Goal: Information Seeking & Learning: Learn about a topic

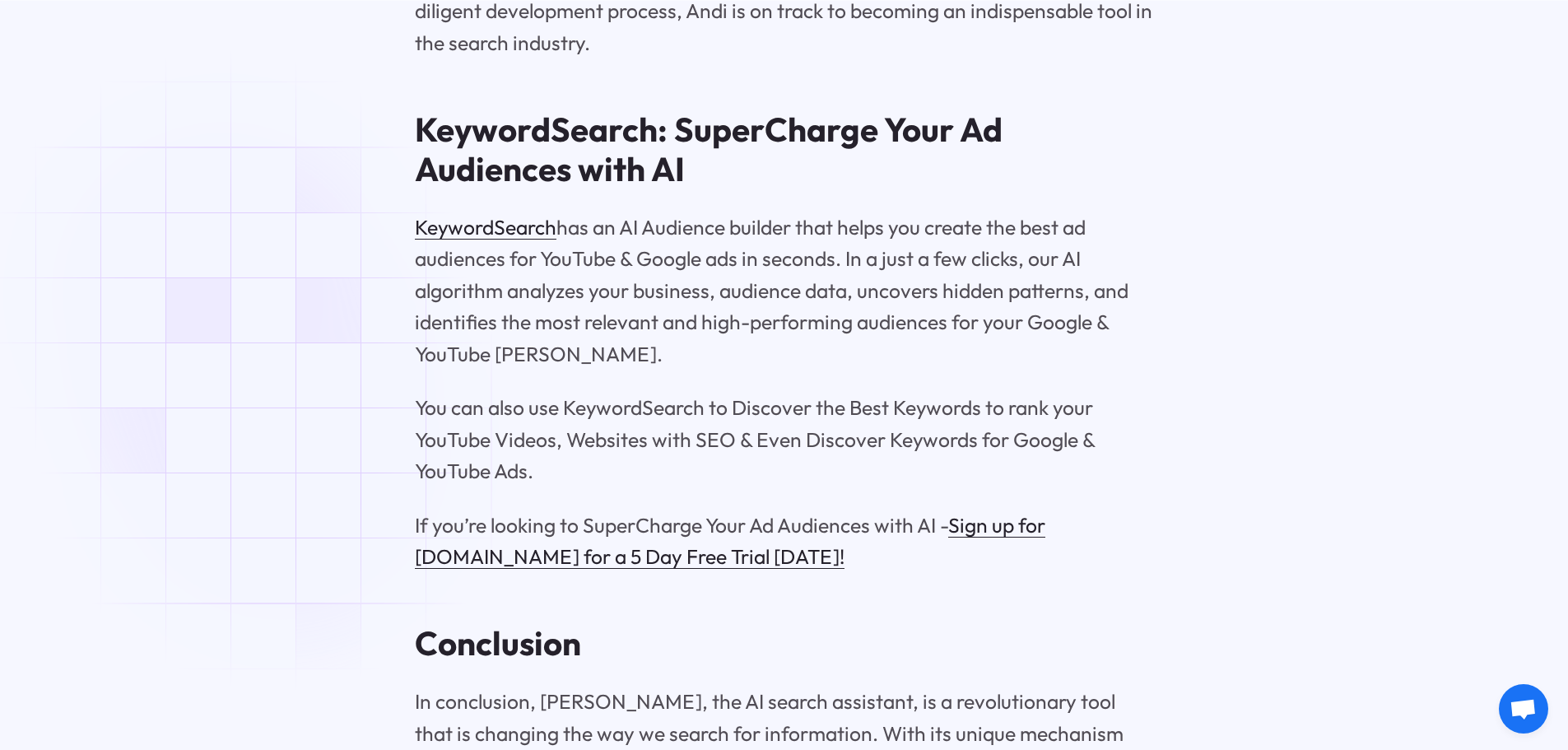
scroll to position [8306, 0]
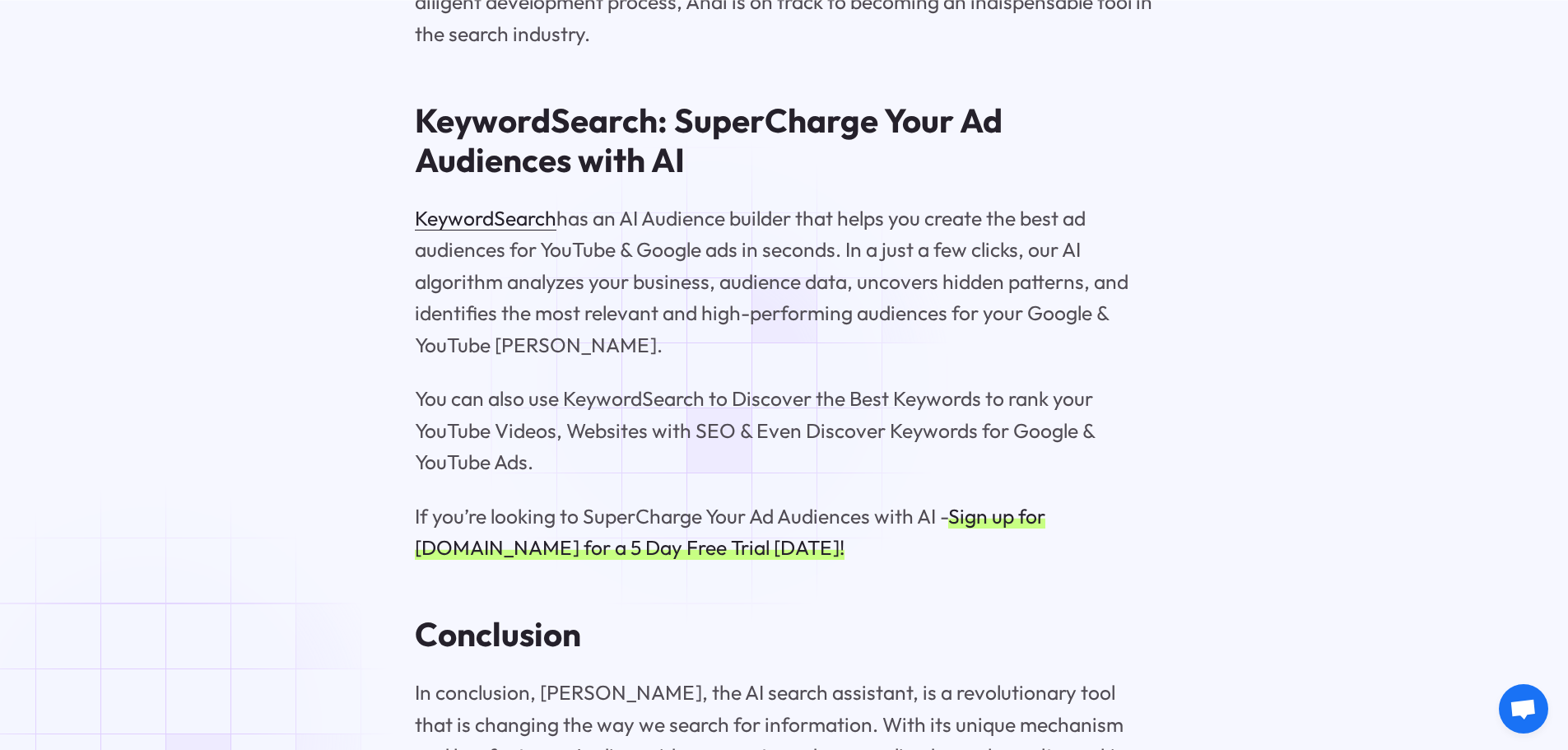
click at [714, 503] on link "Sign up for [DOMAIN_NAME] for a 5 Day Free Trial [DATE]!" at bounding box center [730, 531] width 631 height 56
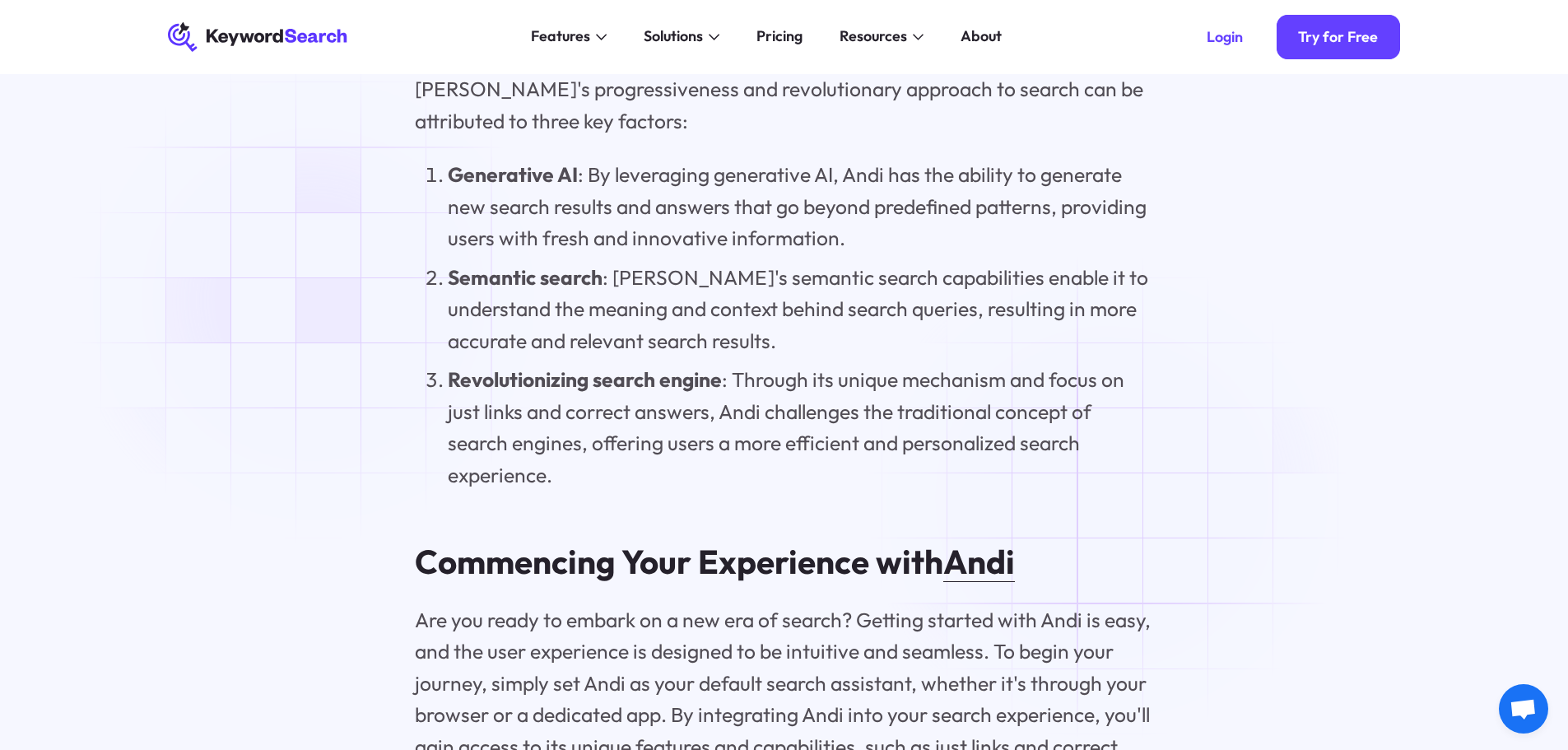
scroll to position [5060, 0]
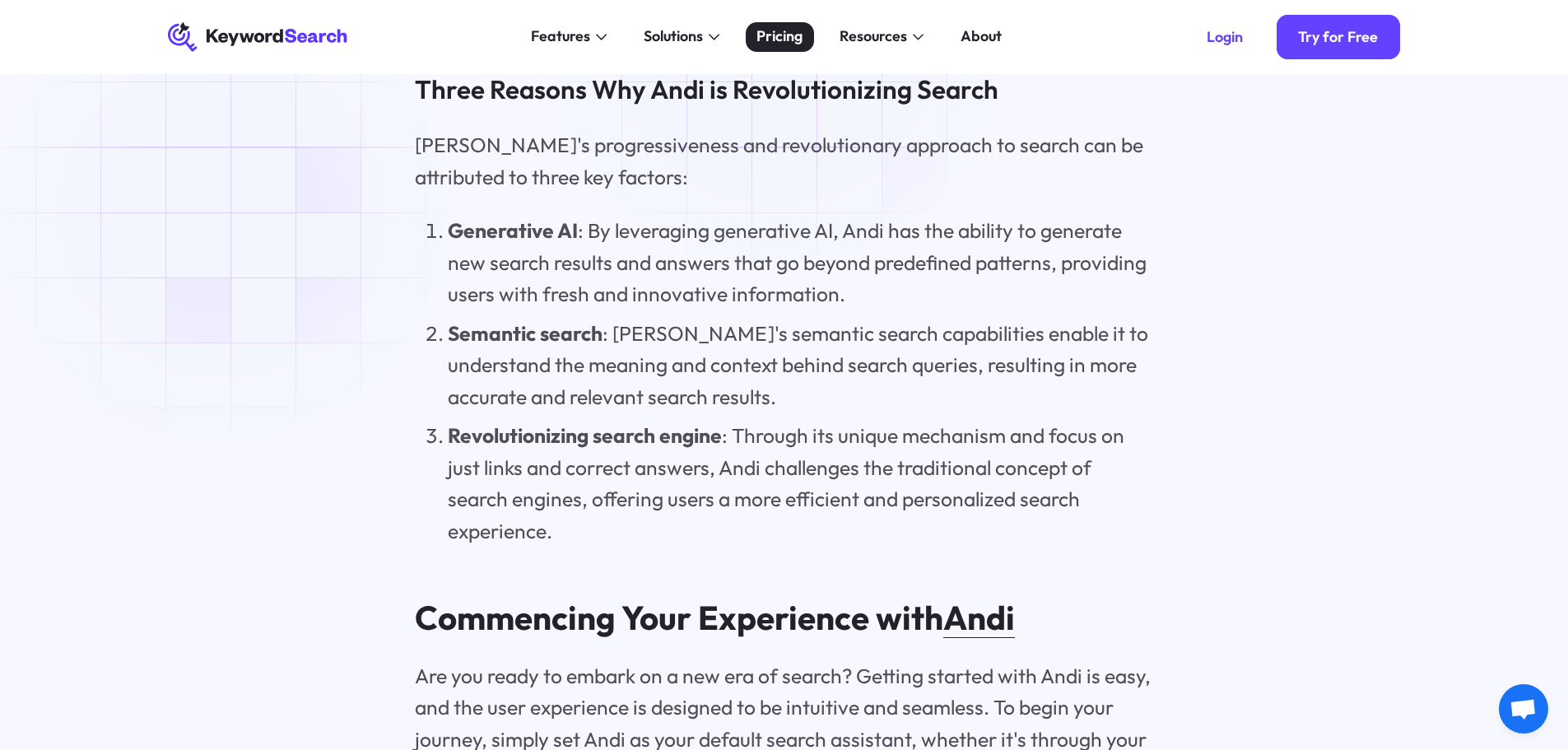
click at [782, 42] on div "Pricing" at bounding box center [779, 37] width 46 height 23
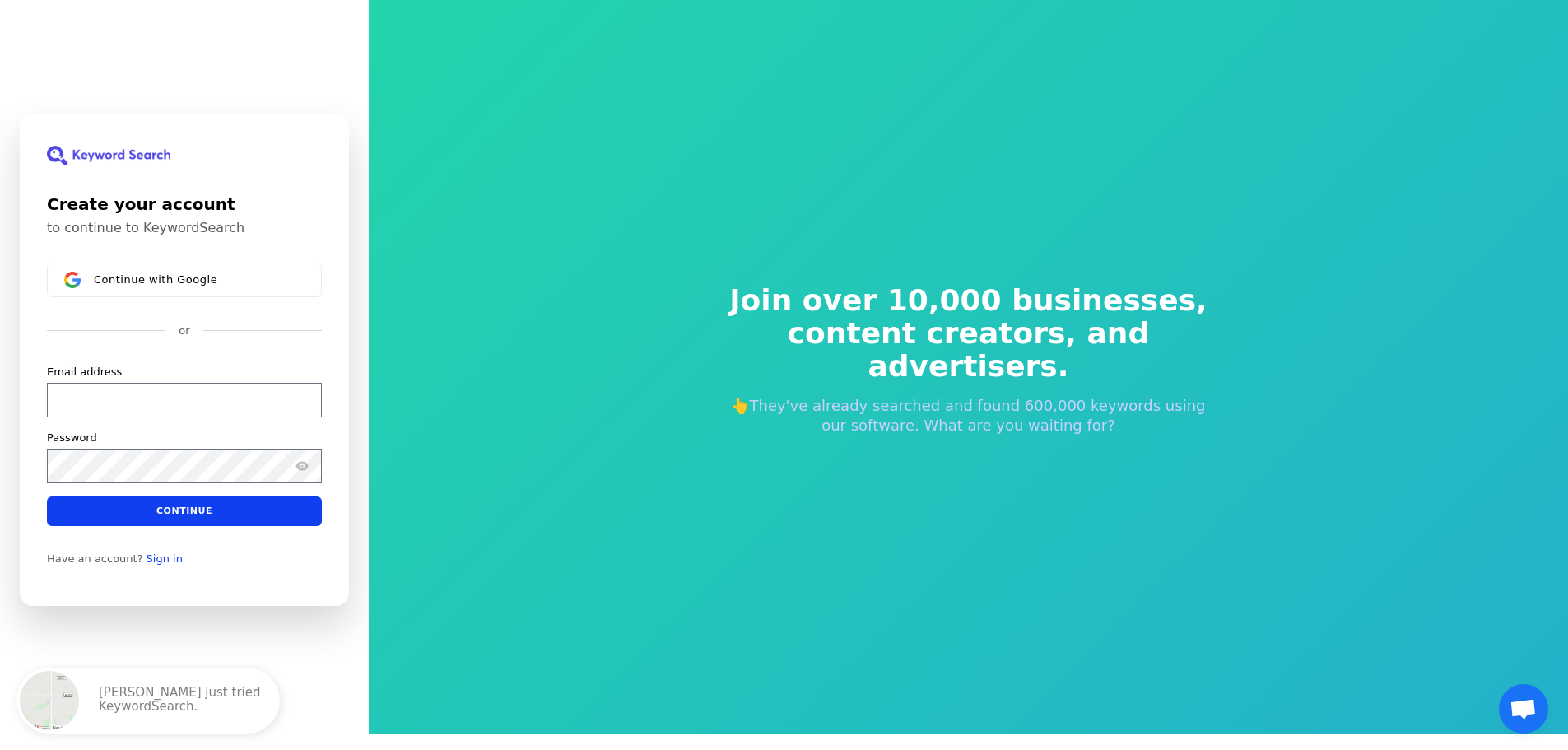
scroll to position [20, 0]
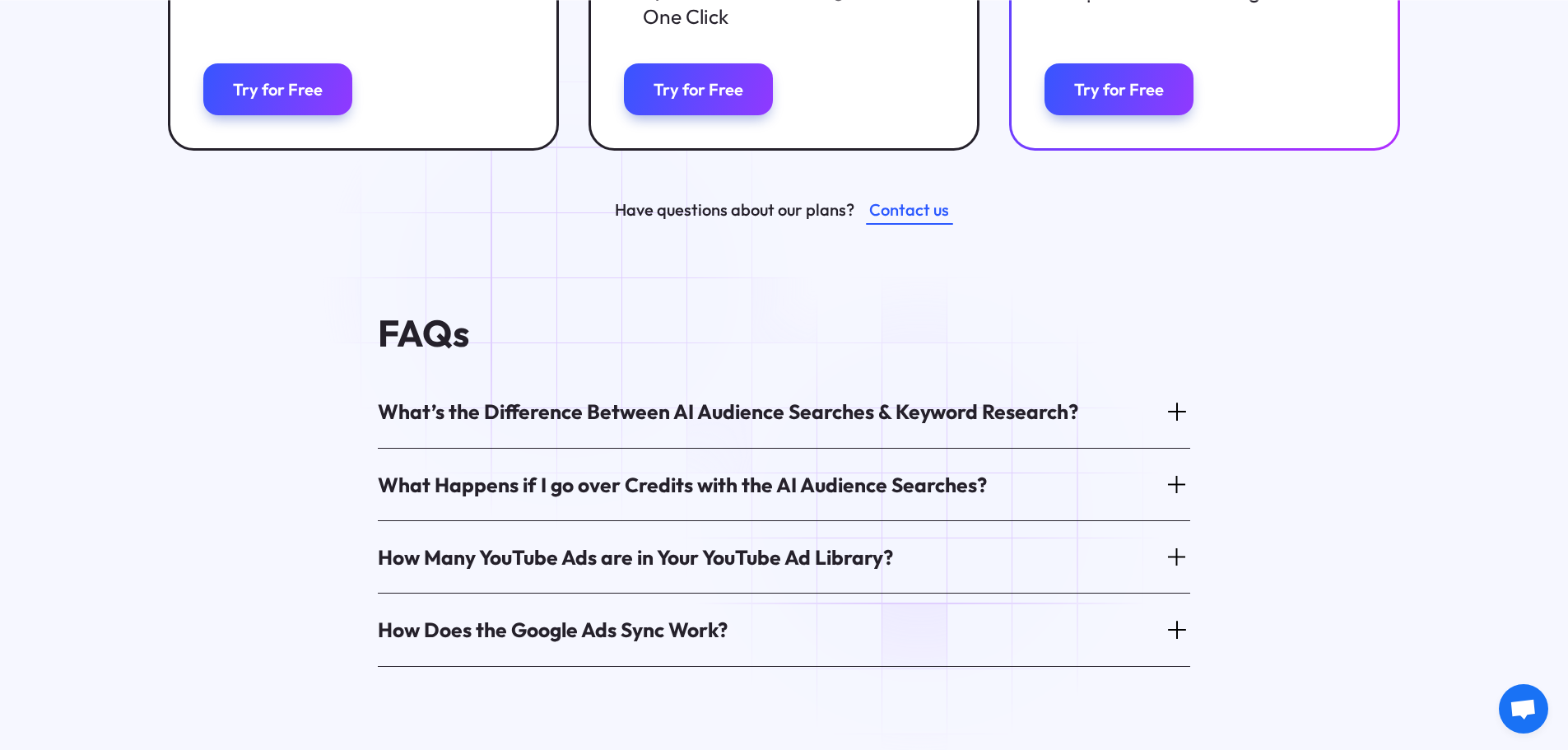
scroll to position [823, 0]
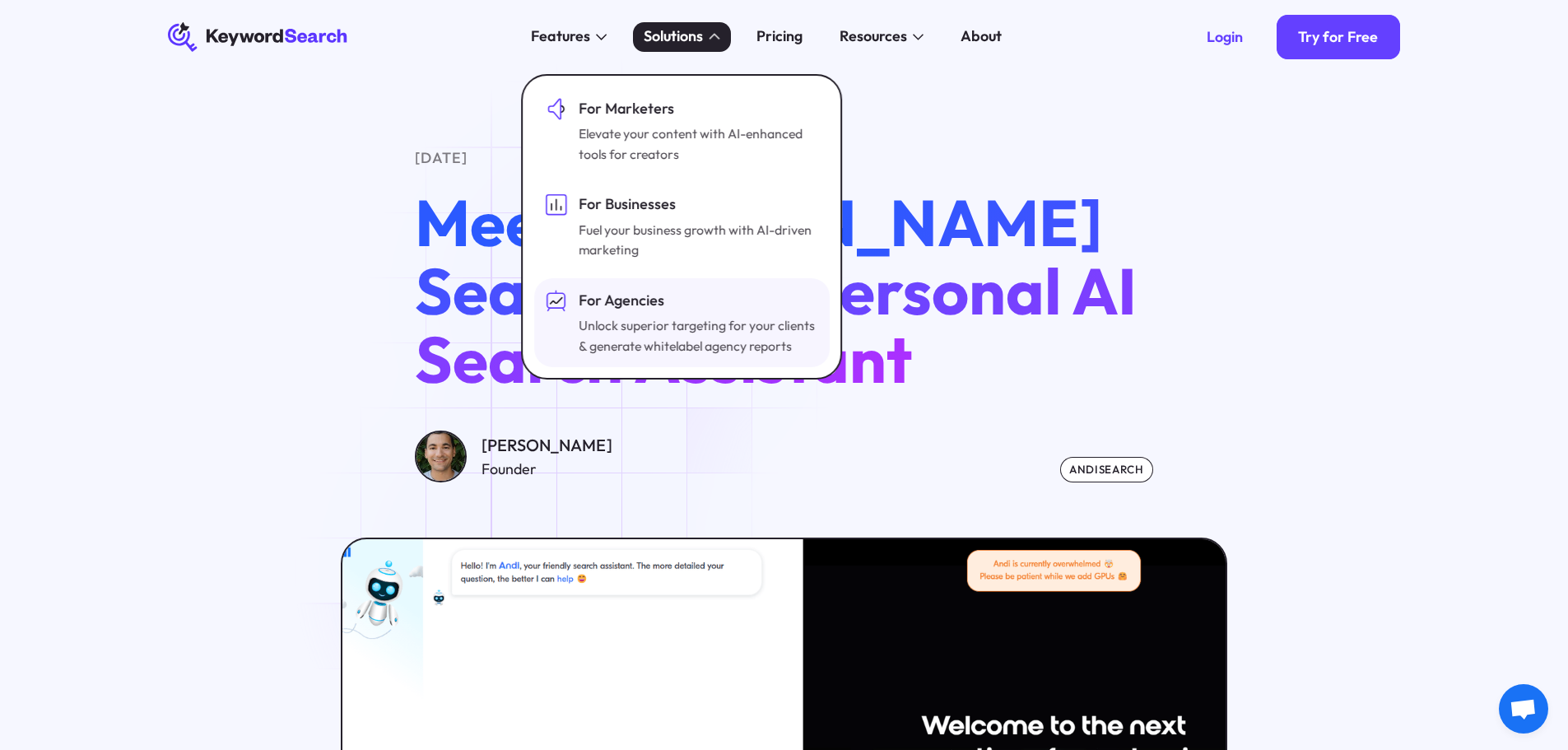
click at [615, 302] on div "For Agencies" at bounding box center [697, 301] width 236 height 23
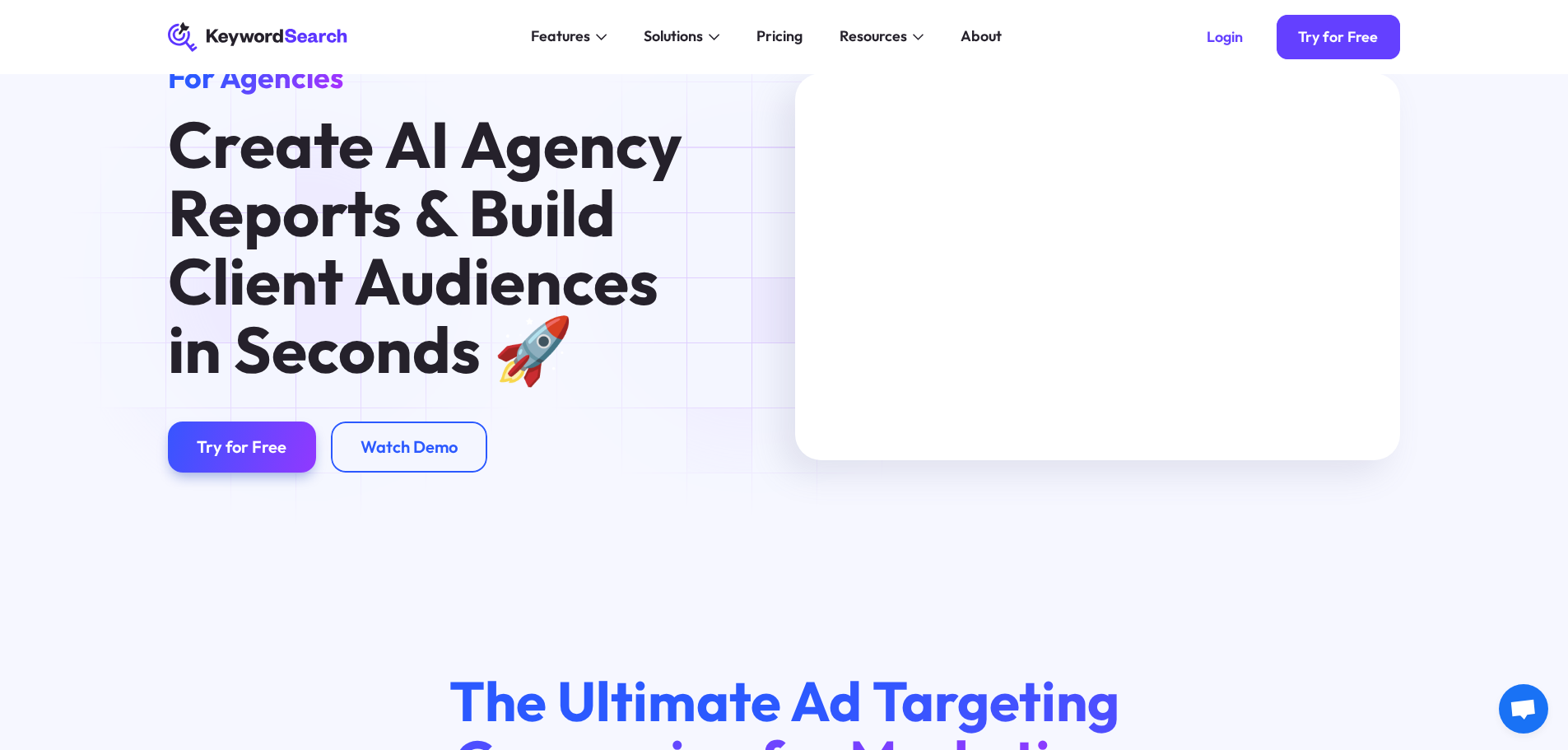
scroll to position [83, 0]
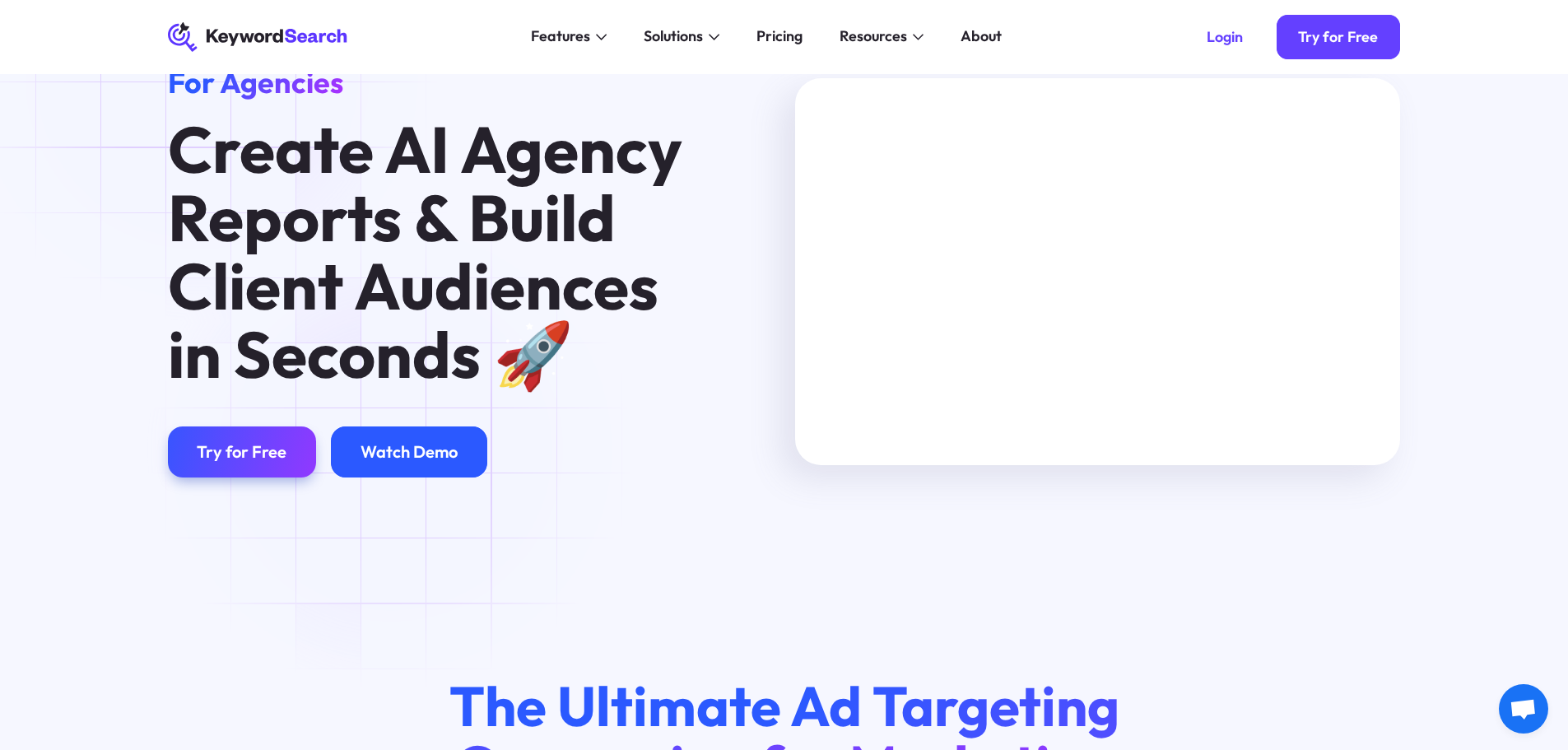
click at [395, 449] on div "Watch Demo" at bounding box center [409, 452] width 97 height 21
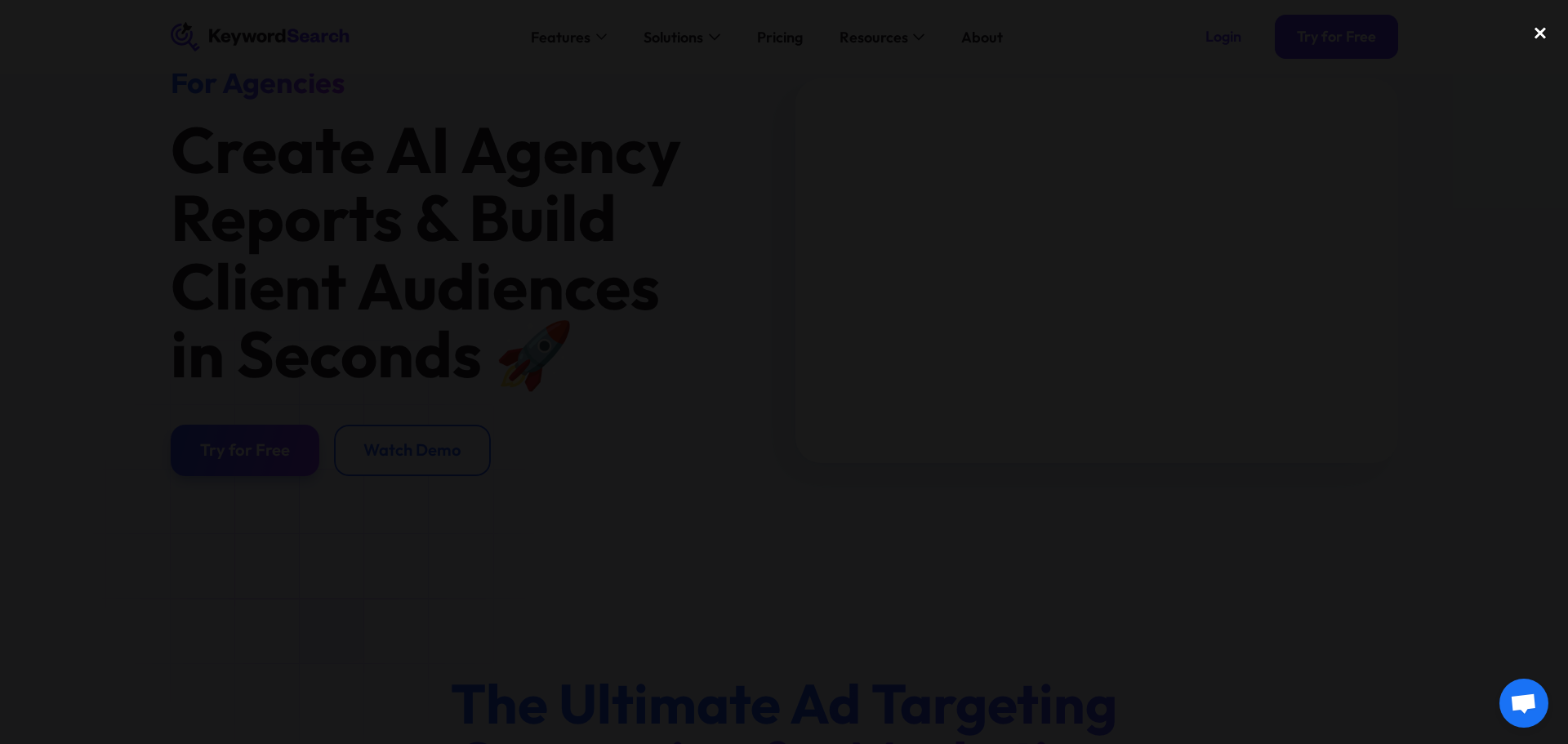
click at [1534, 34] on div "close lightbox" at bounding box center [1540, 33] width 55 height 36
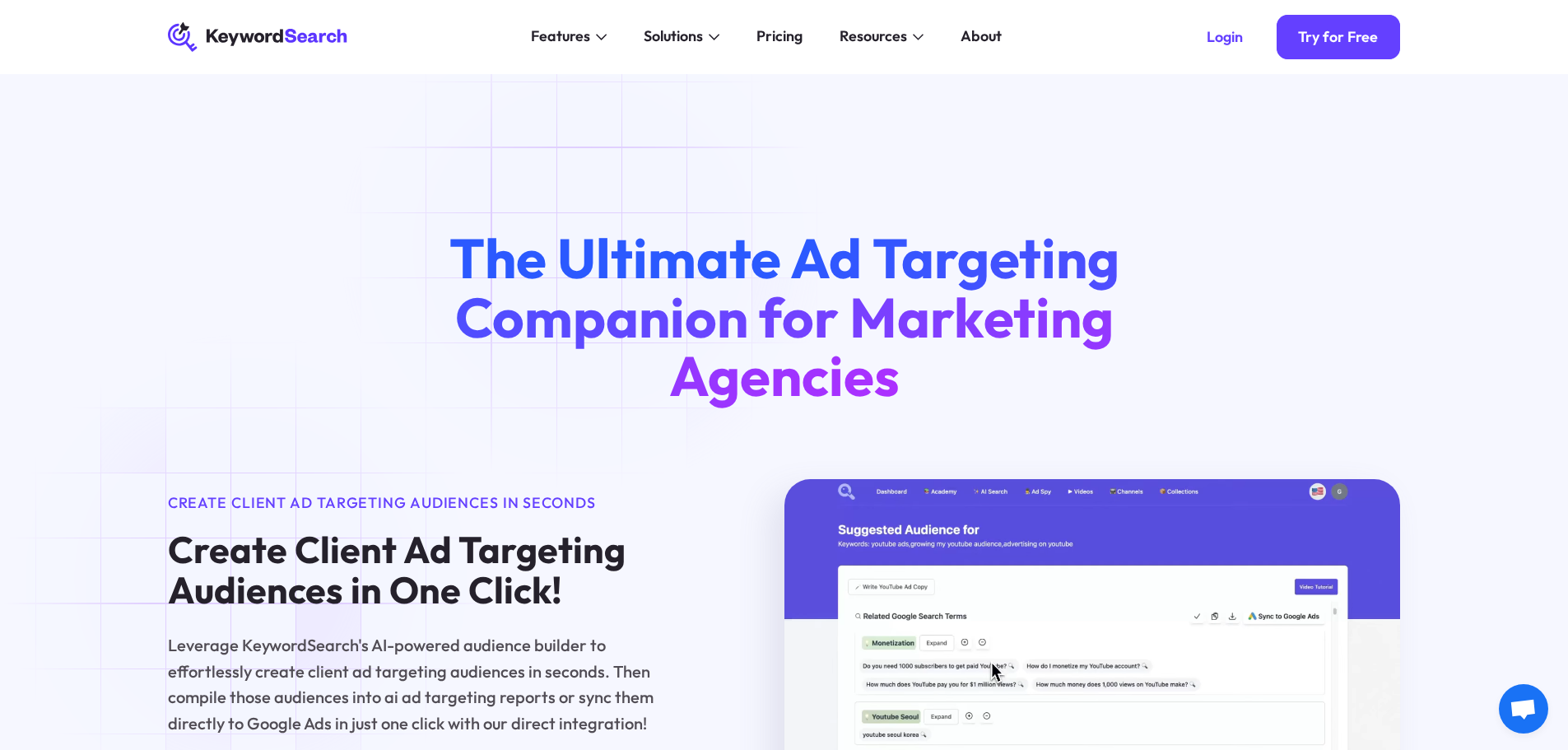
scroll to position [412, 0]
